Goal: Find specific page/section: Find specific page/section

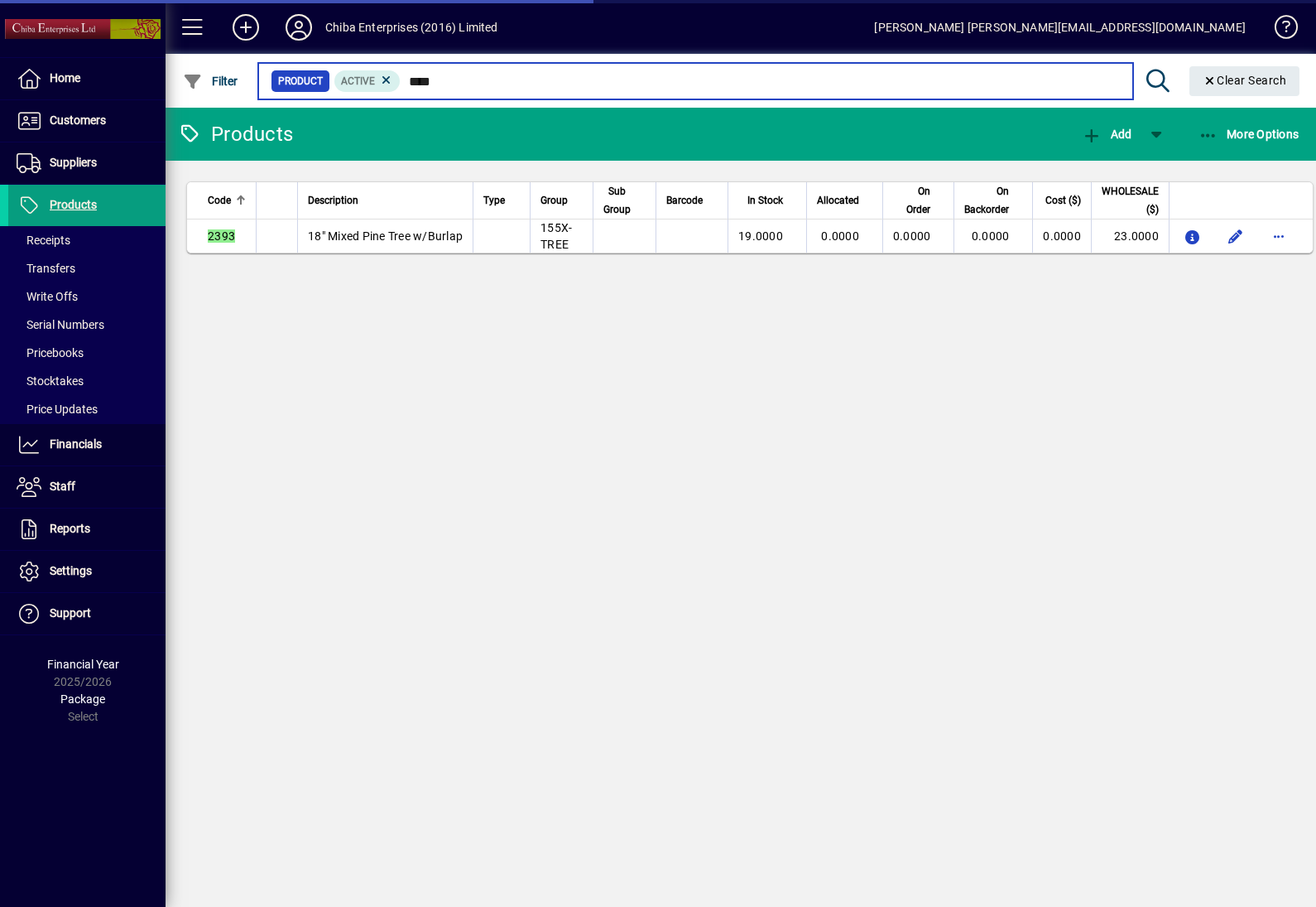
drag, startPoint x: 462, startPoint y: 79, endPoint x: 284, endPoint y: 66, distance: 178.5
click at [284, 66] on mat-form-field "Product Active **** Clear Search" at bounding box center [781, 81] width 1052 height 54
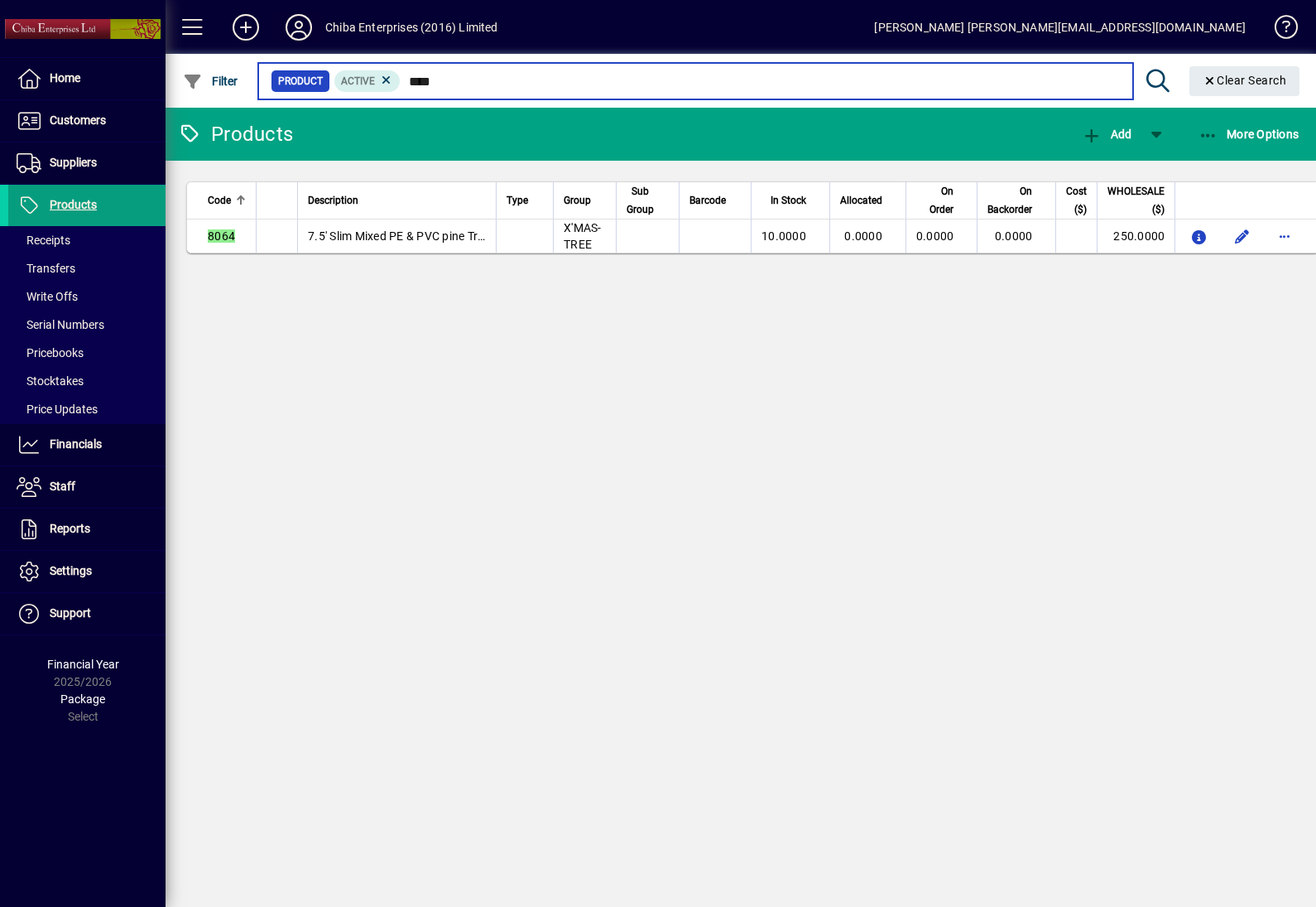
type input "****"
